Goal: Information Seeking & Learning: Learn about a topic

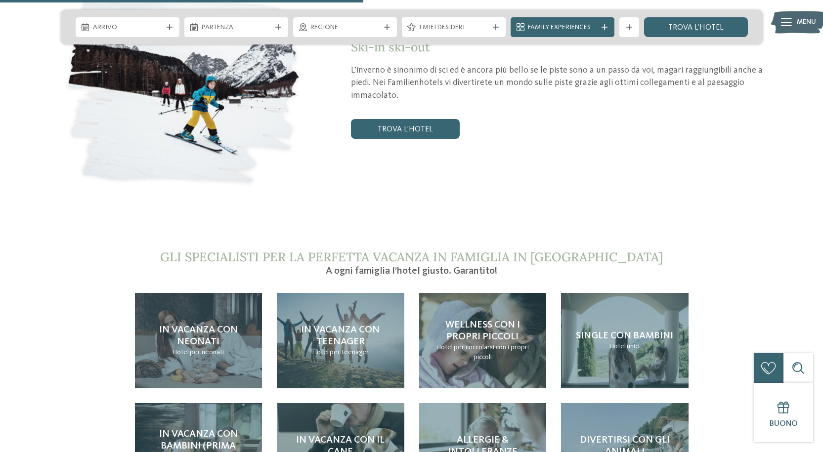
scroll to position [2027, 0]
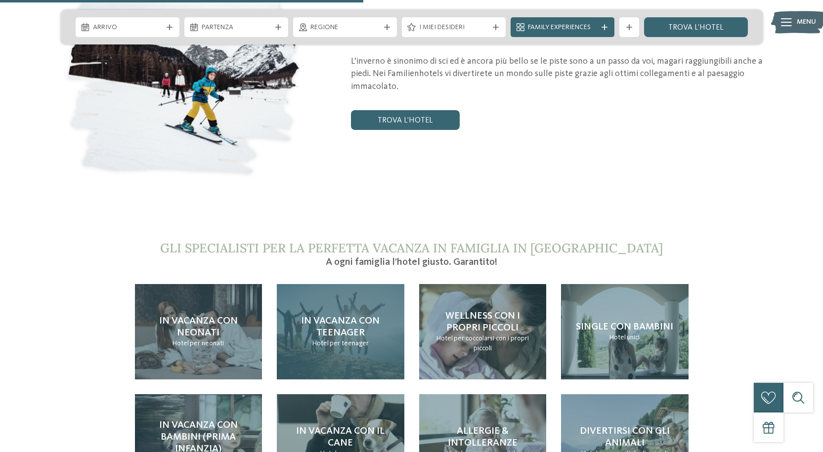
click at [332, 316] on span "In vacanza con teenager" at bounding box center [340, 327] width 79 height 22
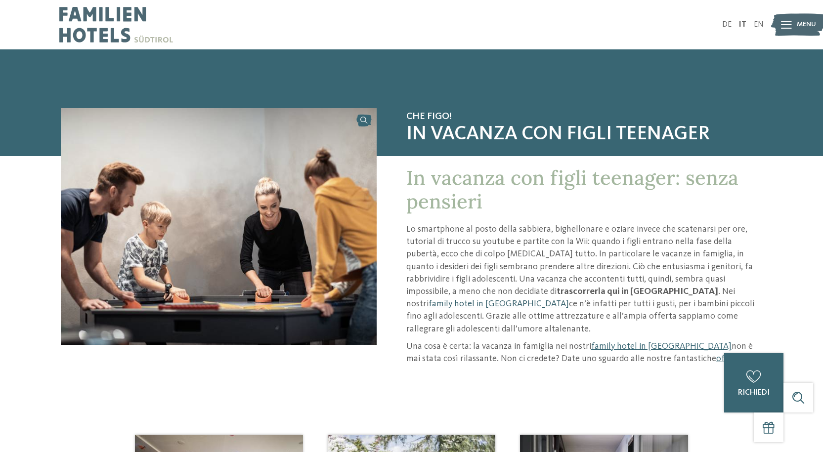
click at [569, 300] on link "family hotel in Alto Adige" at bounding box center [499, 304] width 140 height 9
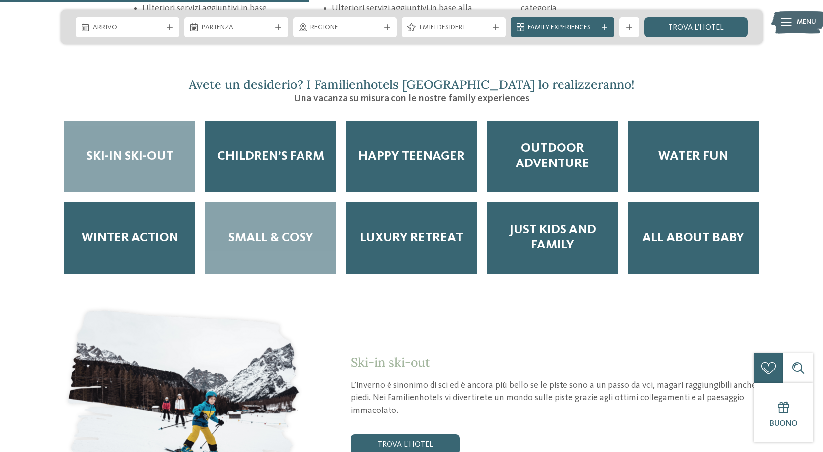
scroll to position [1697, 0]
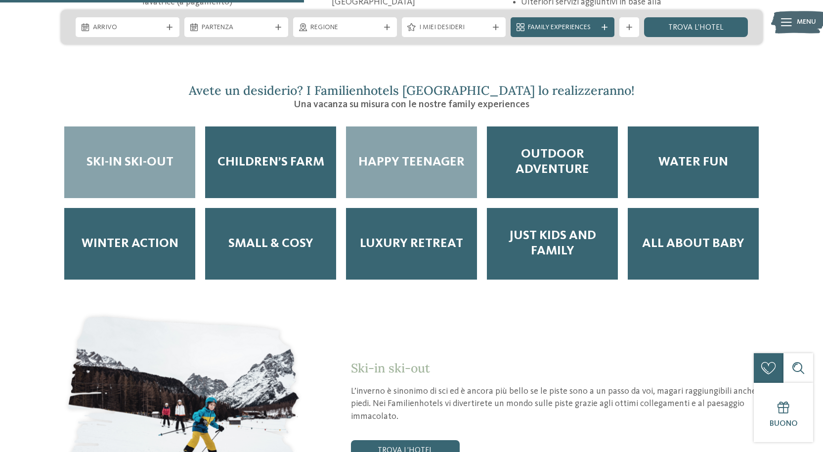
click at [429, 155] on span "Happy teenager" at bounding box center [412, 162] width 106 height 15
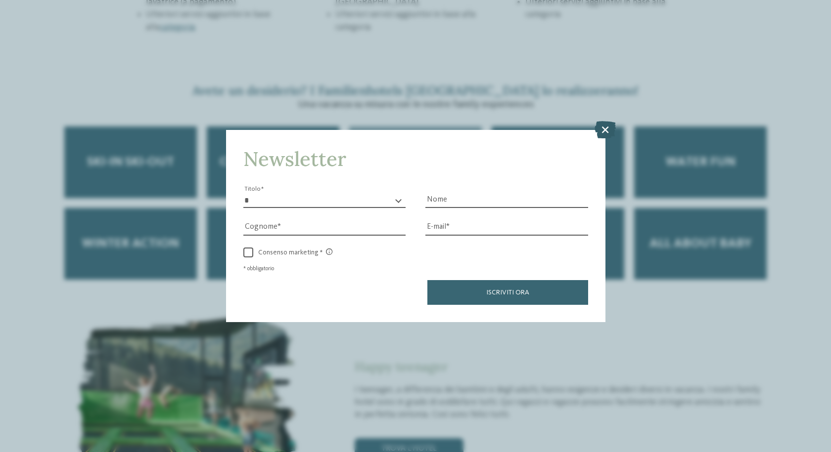
click at [603, 133] on icon at bounding box center [604, 129] width 21 height 17
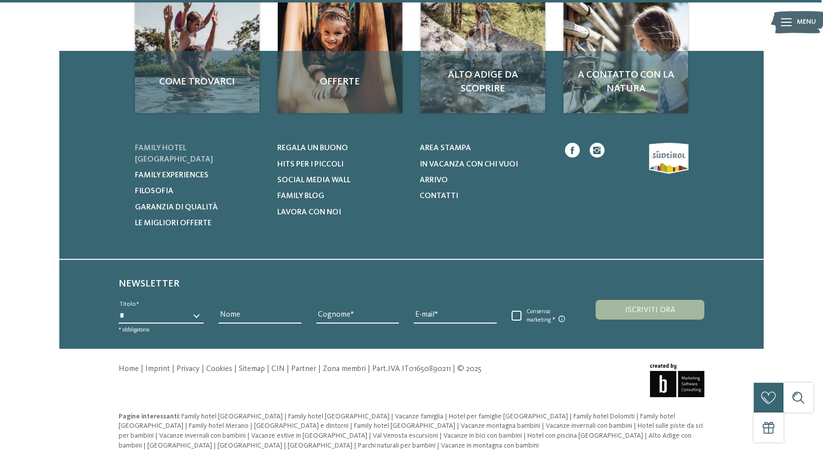
click at [191, 148] on span "Family hotel [GEOGRAPHIC_DATA]" at bounding box center [174, 153] width 78 height 19
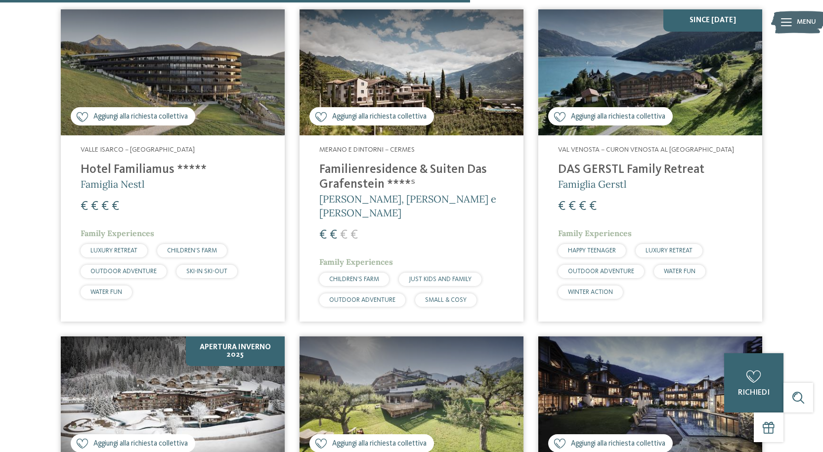
scroll to position [1830, 0]
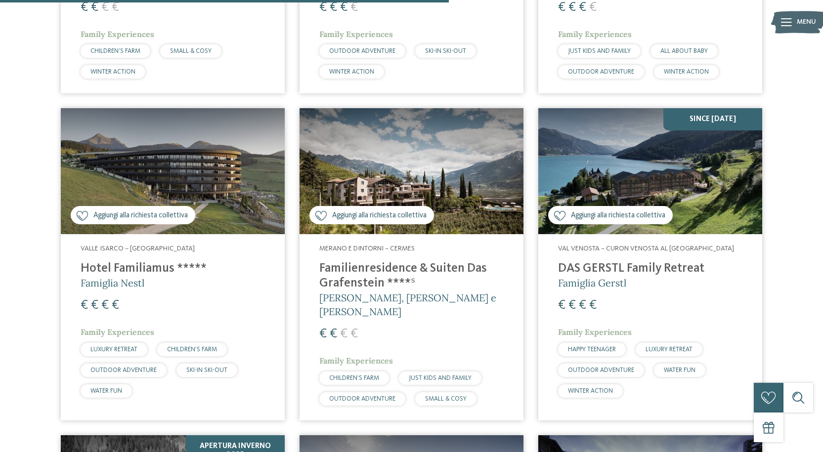
click at [594, 262] on h4 "DAS GERSTL Family Retreat" at bounding box center [650, 269] width 184 height 15
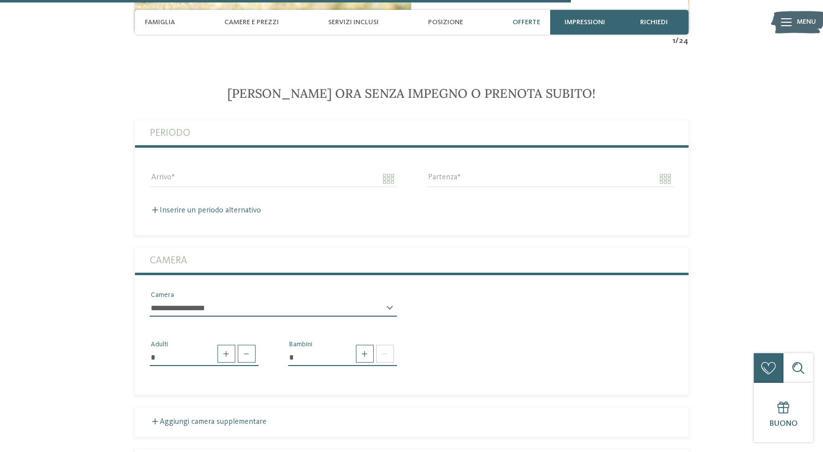
scroll to position [2275, 0]
